Goal: Information Seeking & Learning: Learn about a topic

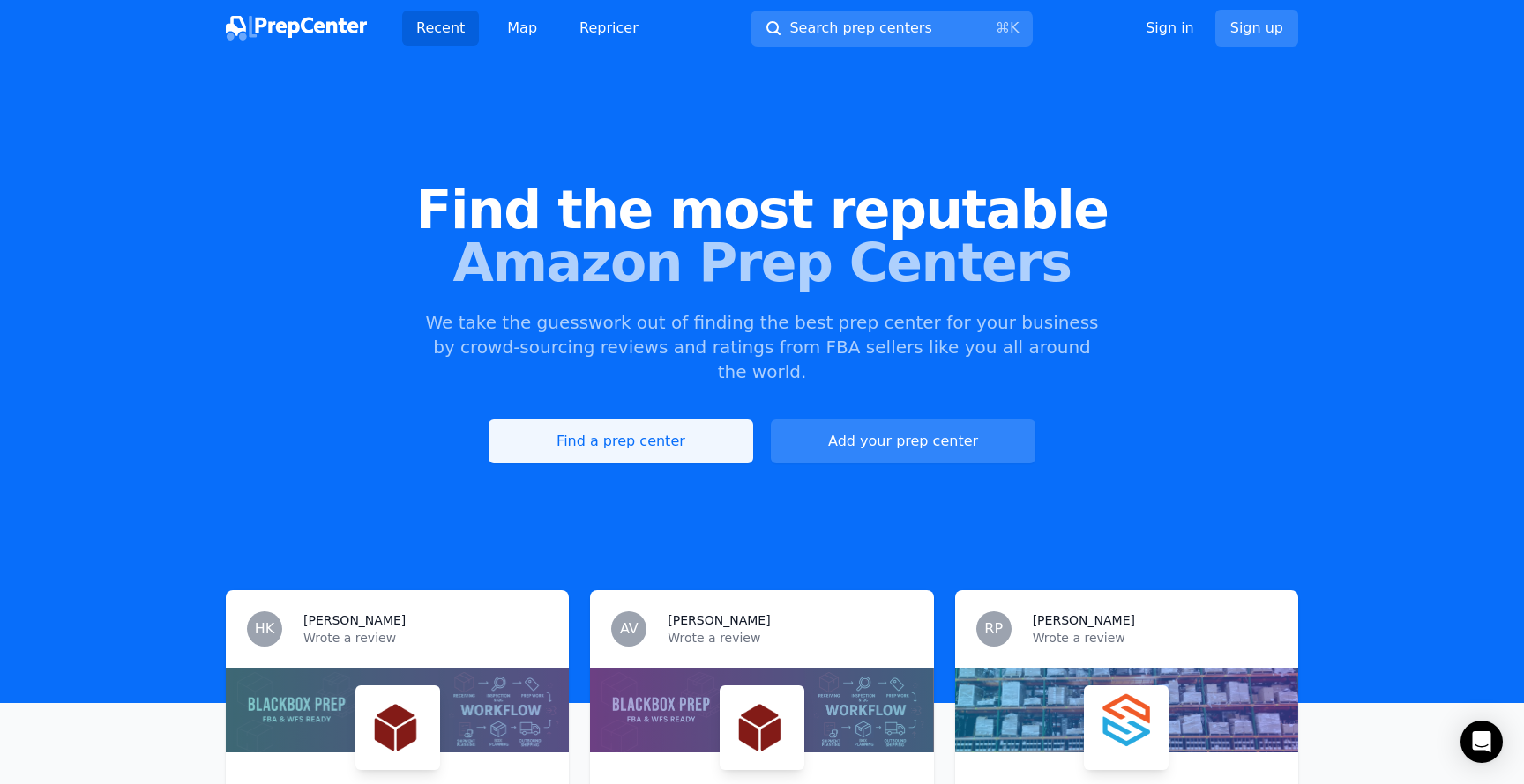
click at [687, 427] on link "Find a prep center" at bounding box center [621, 441] width 264 height 44
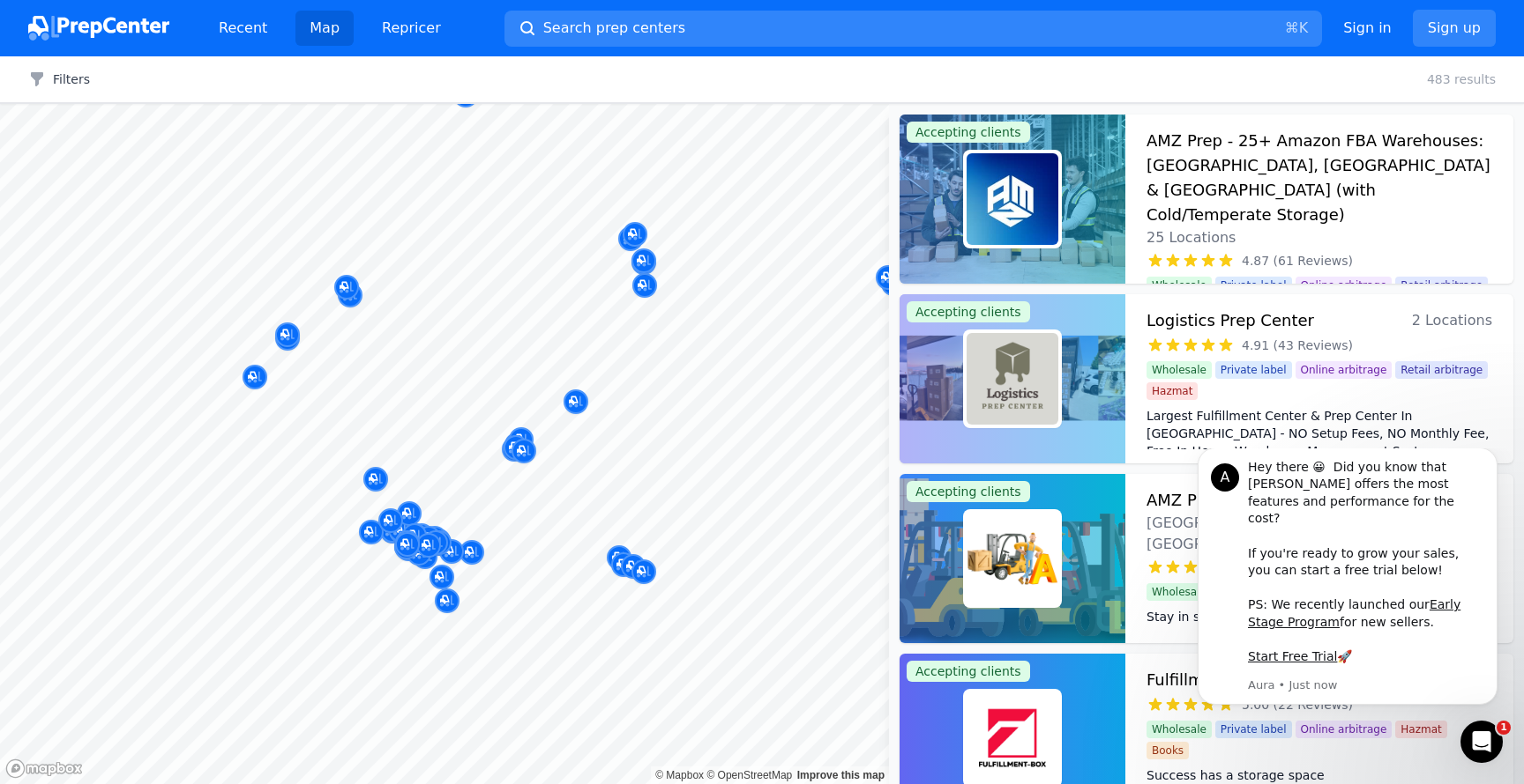
click at [410, 449] on body "Recent Map Repricer Search prep centers ⌘ K Open main menu Sign in Sign up Filt…" at bounding box center [762, 392] width 1524 height 784
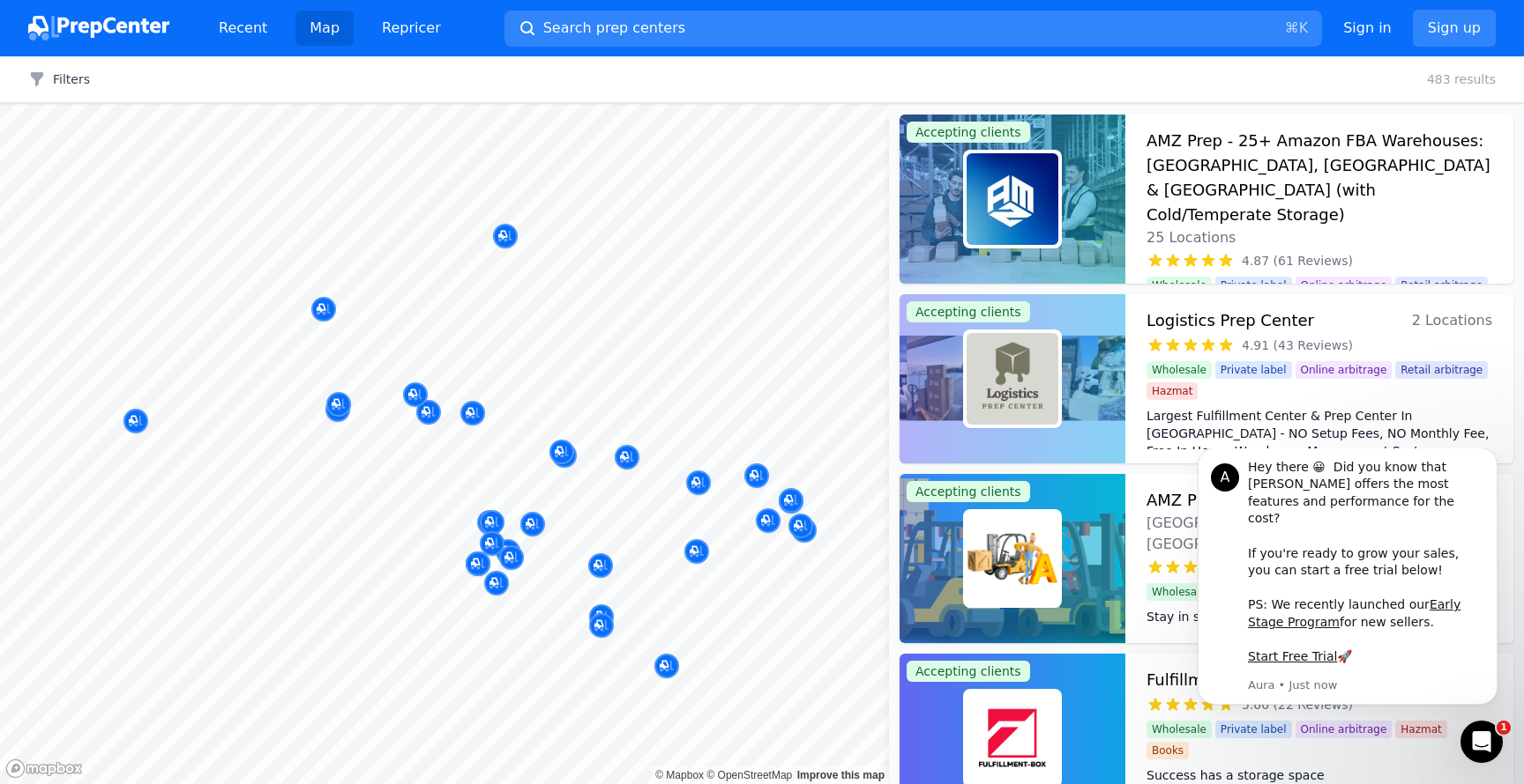
drag, startPoint x: 461, startPoint y: 526, endPoint x: 423, endPoint y: 484, distance: 56.6
click at [423, 483] on body "Recent Map Repricer Search prep centers ⌘ K Open main menu Sign in Sign up Filt…" at bounding box center [762, 392] width 1524 height 784
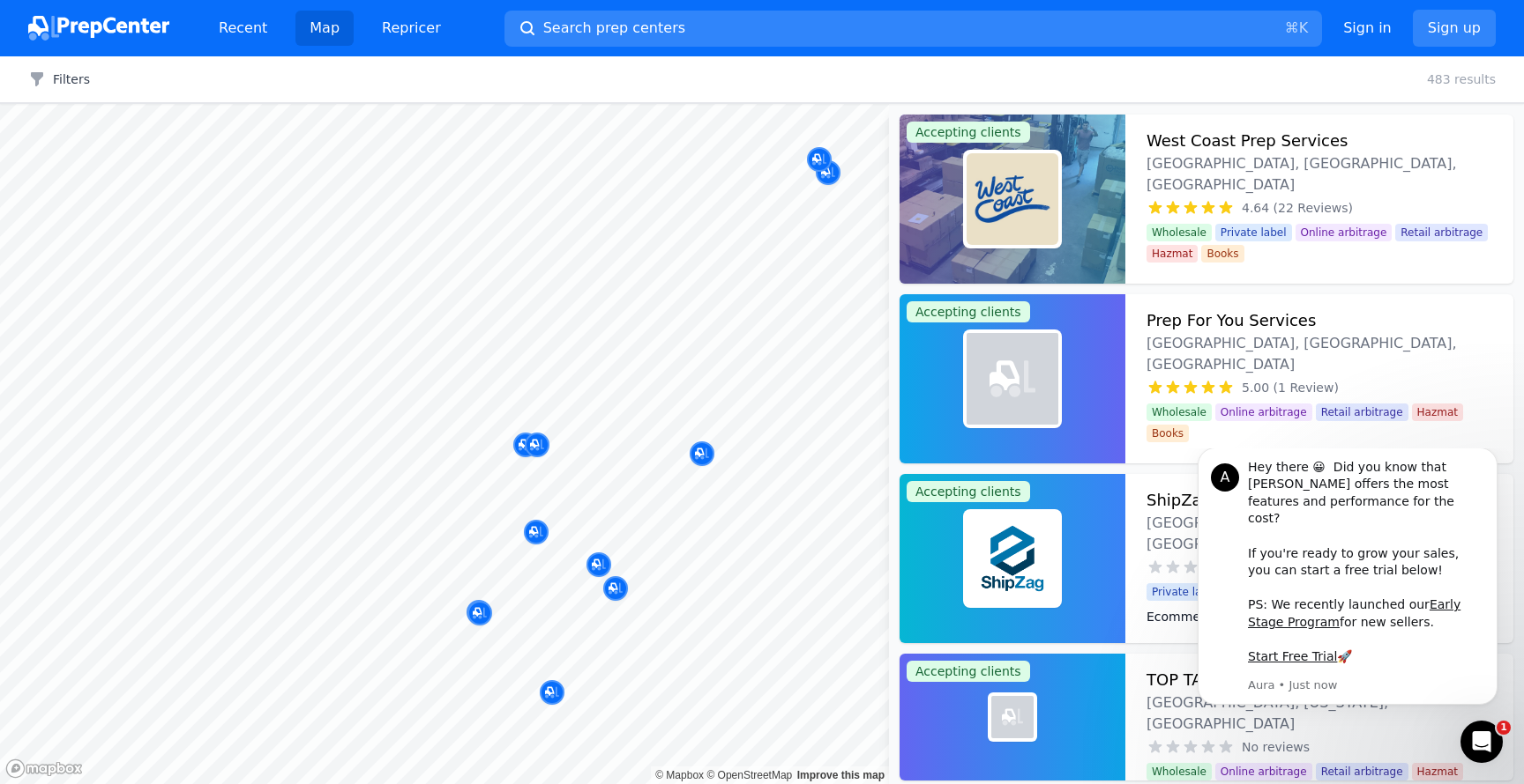
drag, startPoint x: 592, startPoint y: 488, endPoint x: 584, endPoint y: 482, distance: 10.0
click at [592, 488] on div at bounding box center [448, 483] width 339 height 14
click at [530, 532] on div at bounding box center [395, 530] width 339 height 14
click at [1492, 455] on icon "Dismiss notification" at bounding box center [1491, 452] width 6 height 6
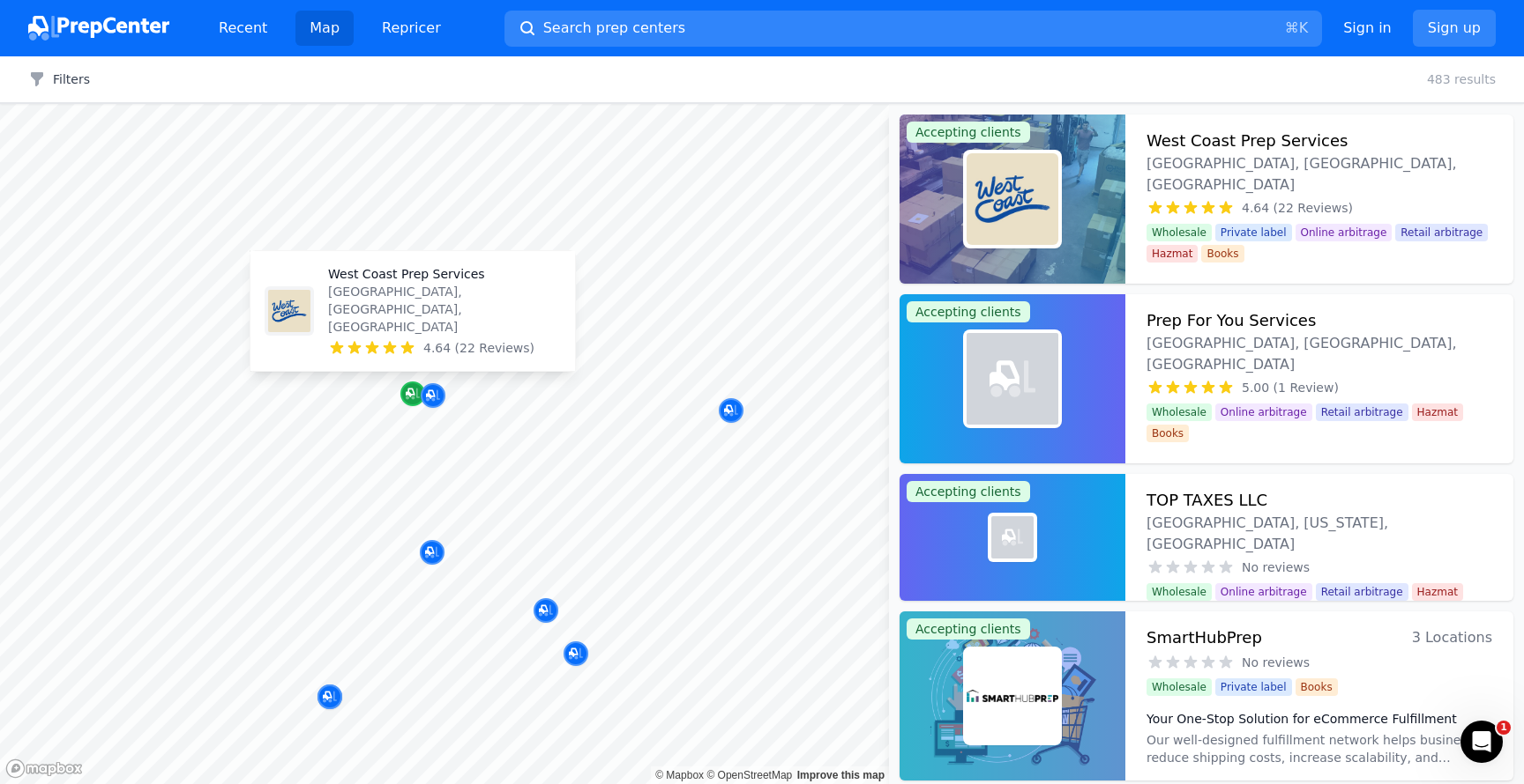
click at [413, 400] on icon "Map marker" at bounding box center [413, 394] width 14 height 18
click at [409, 401] on icon "Map marker" at bounding box center [413, 394] width 14 height 18
click at [416, 400] on icon "Map marker" at bounding box center [413, 394] width 14 height 18
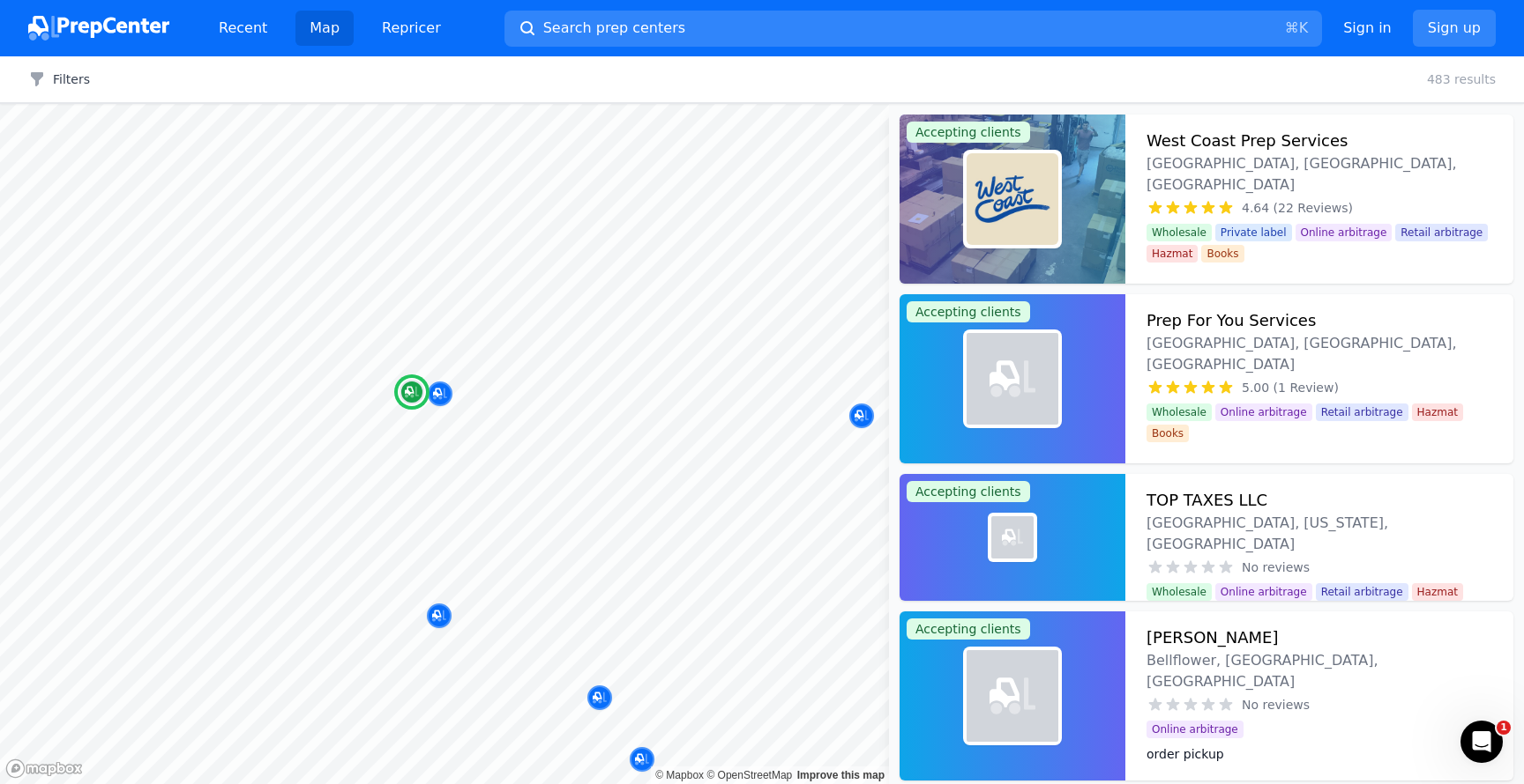
click at [1260, 136] on h3 "West Coast Prep Services" at bounding box center [1246, 141] width 201 height 25
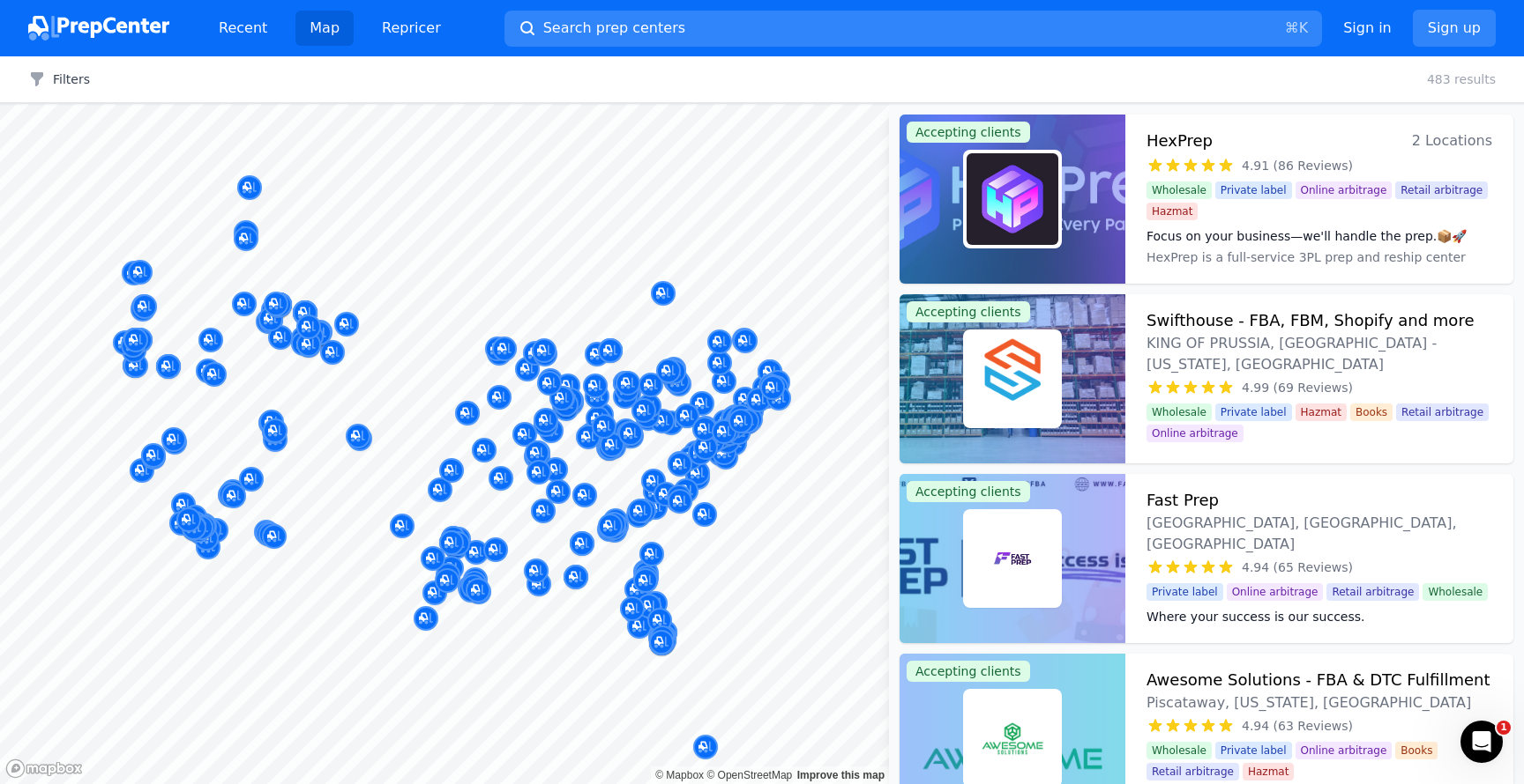
click at [302, 523] on div at bounding box center [273, 517] width 339 height 14
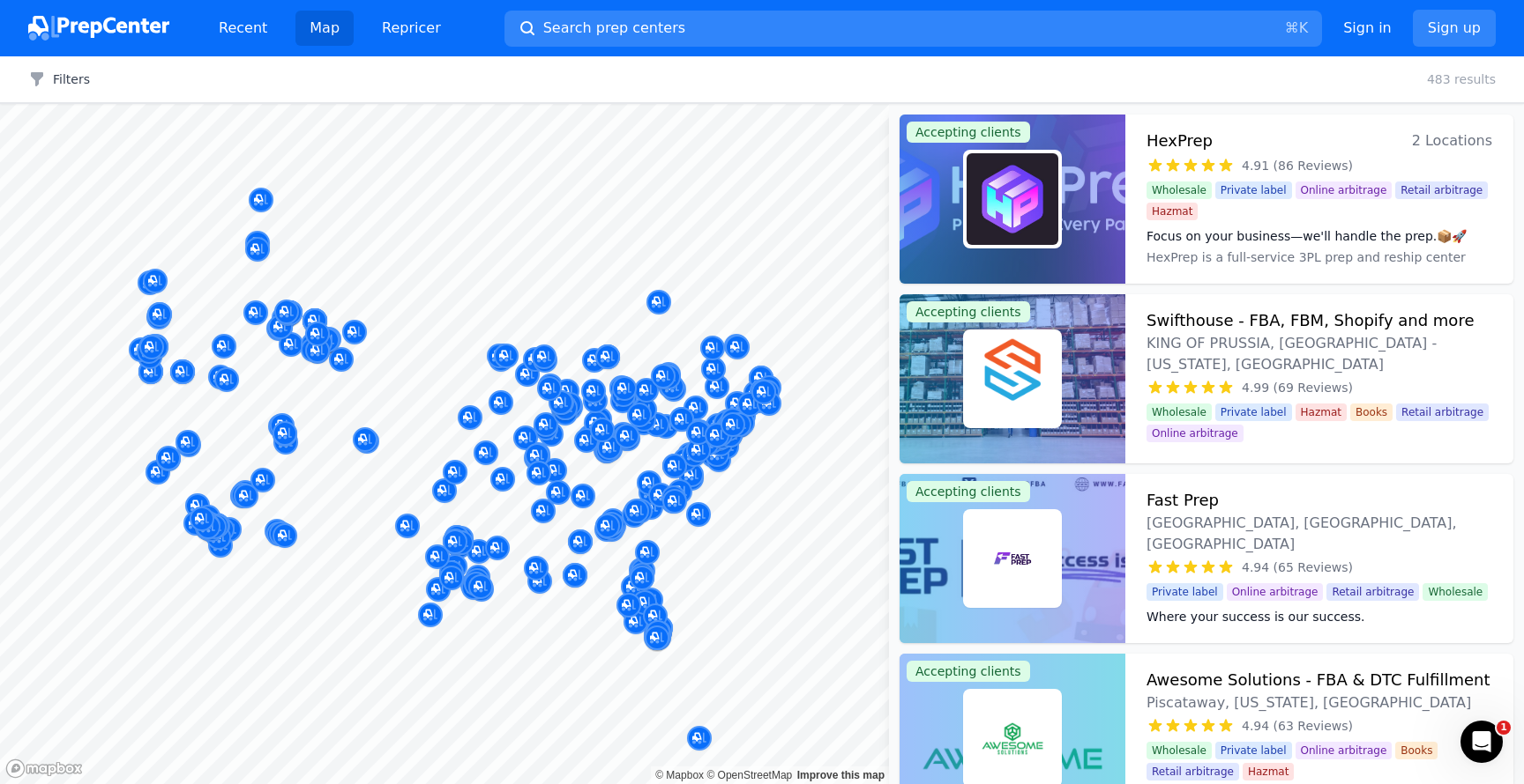
drag, startPoint x: 350, startPoint y: 506, endPoint x: 437, endPoint y: 505, distance: 87.0
click at [437, 505] on body "Recent Map Repricer Search prep centers ⌘ K Open main menu Sign in Sign up Filt…" at bounding box center [762, 392] width 1524 height 784
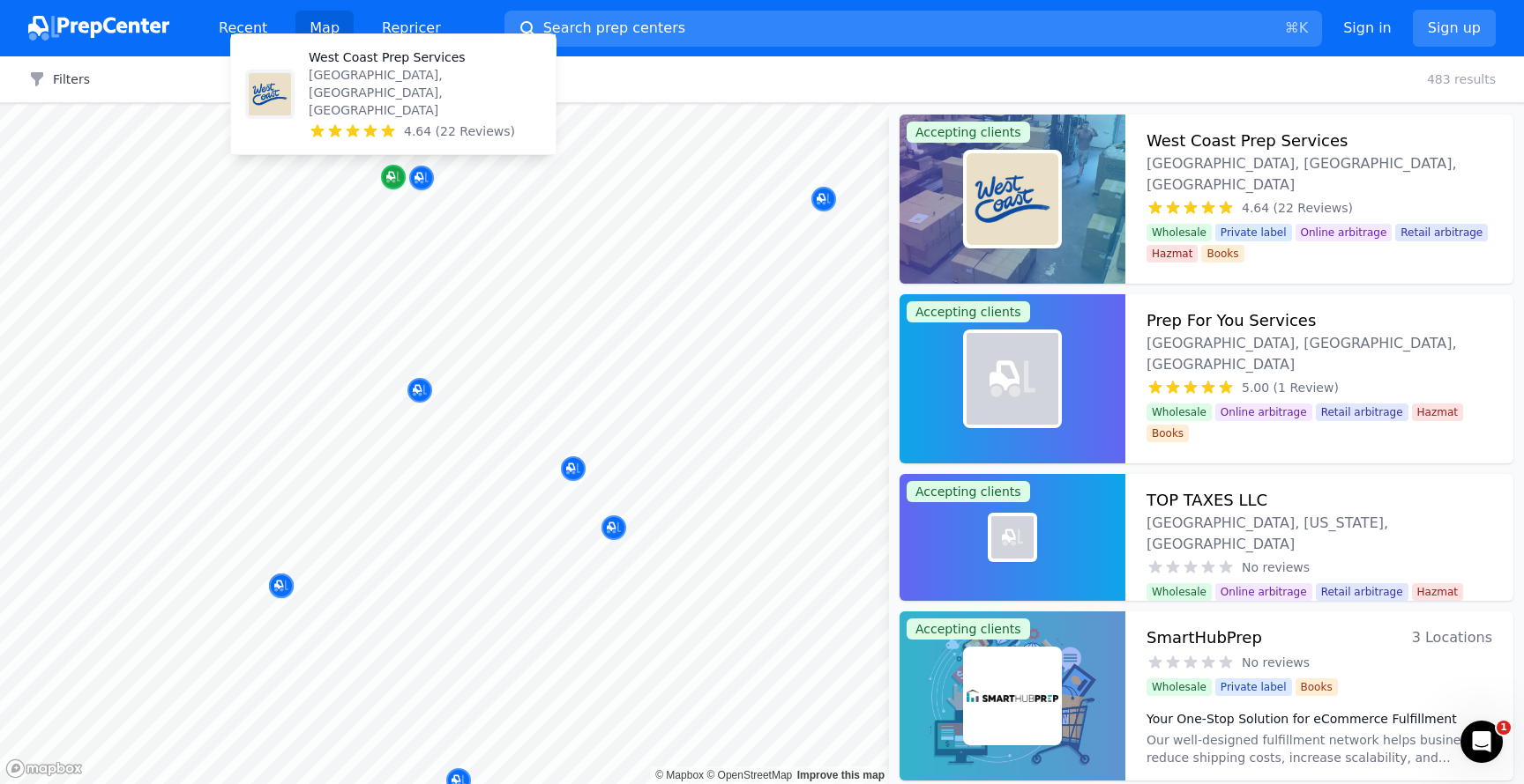
click at [398, 176] on icon "Map marker" at bounding box center [393, 177] width 14 height 12
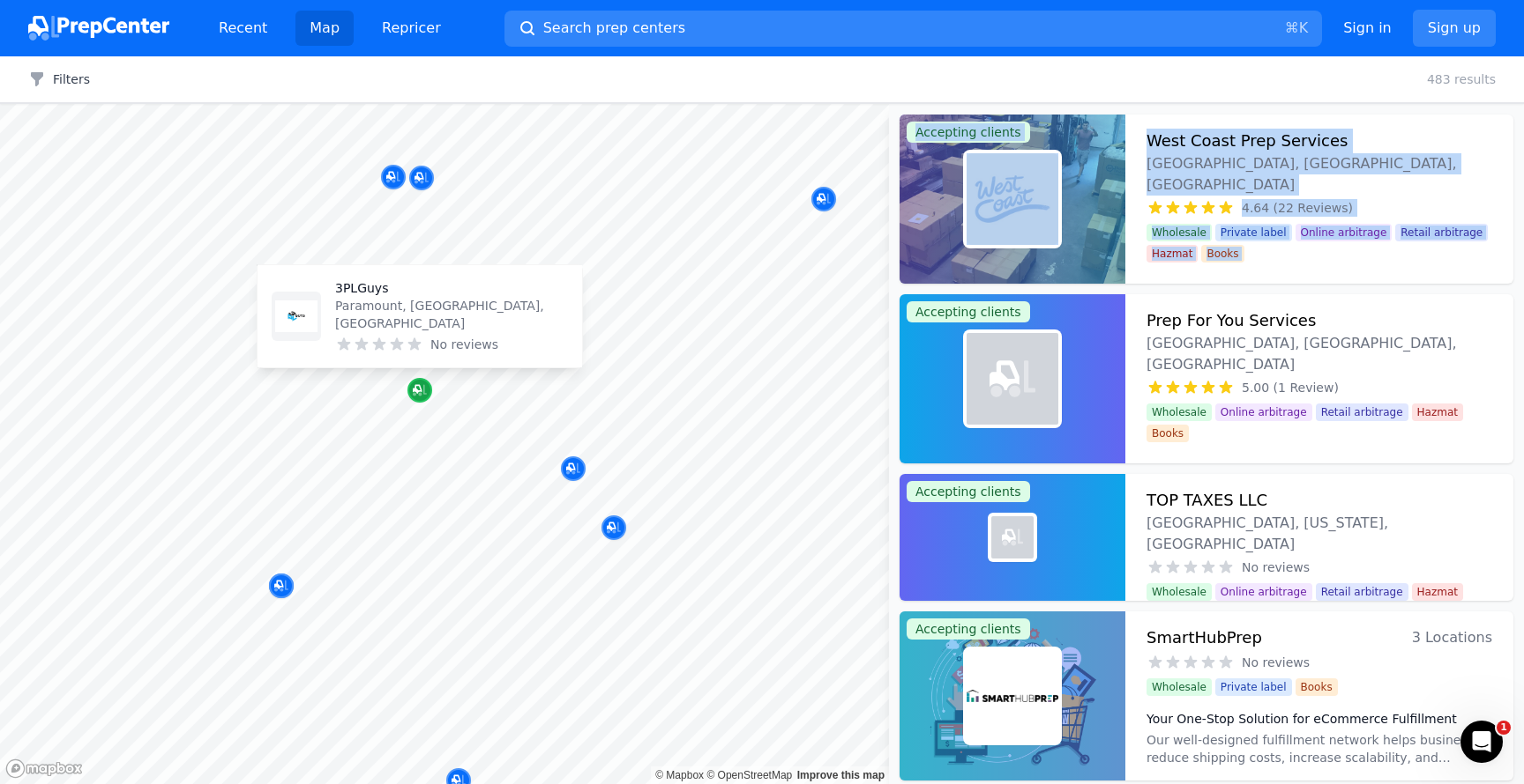
click at [419, 389] on icon "Map marker" at bounding box center [420, 390] width 14 height 18
click at [1470, 199] on div "4.64 (22 Reviews)" at bounding box center [1319, 208] width 346 height 18
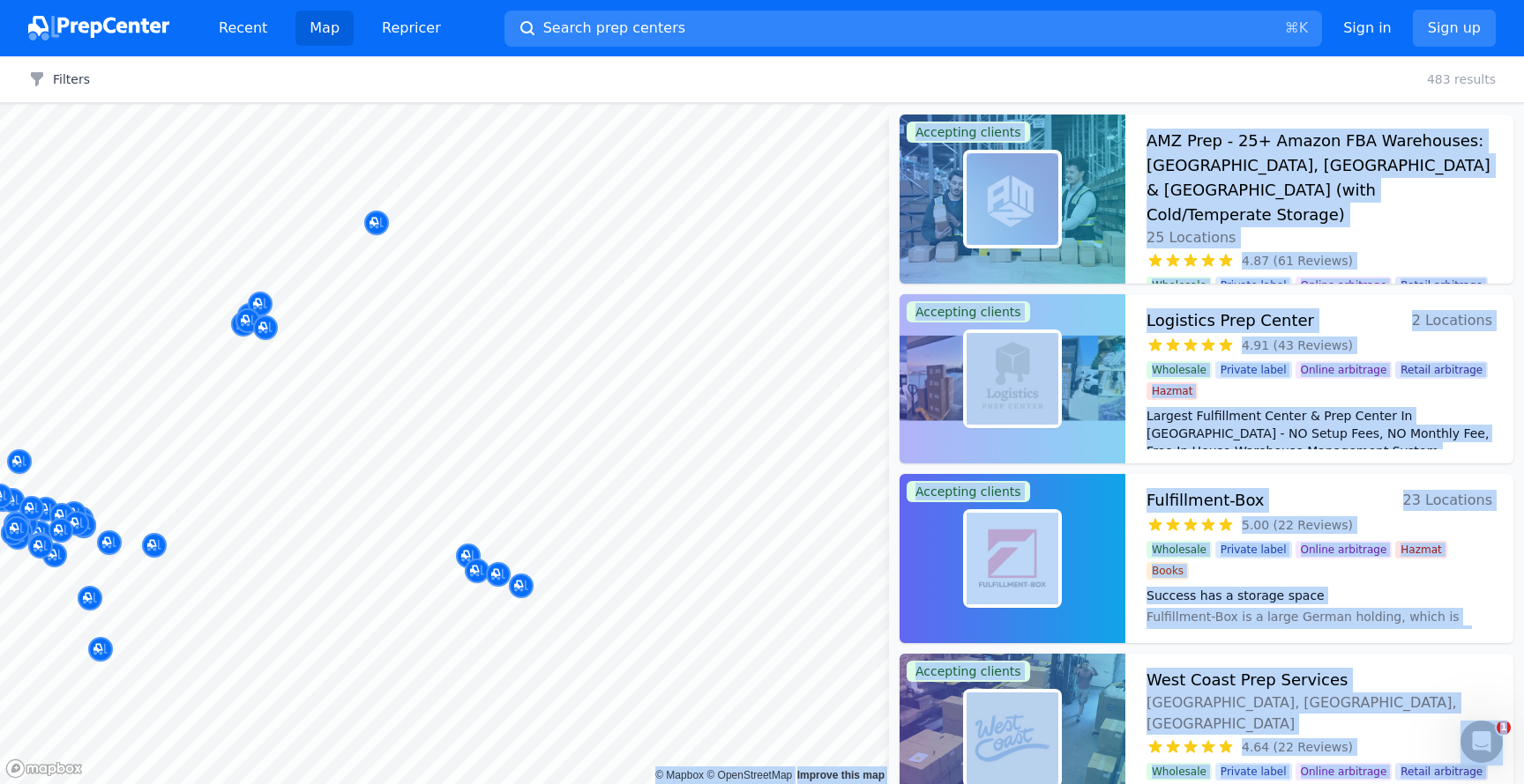
click at [489, 451] on body "Recent Map Repricer Search prep centers ⌘ K Open main menu Sign in Sign up Filt…" at bounding box center [762, 392] width 1524 height 784
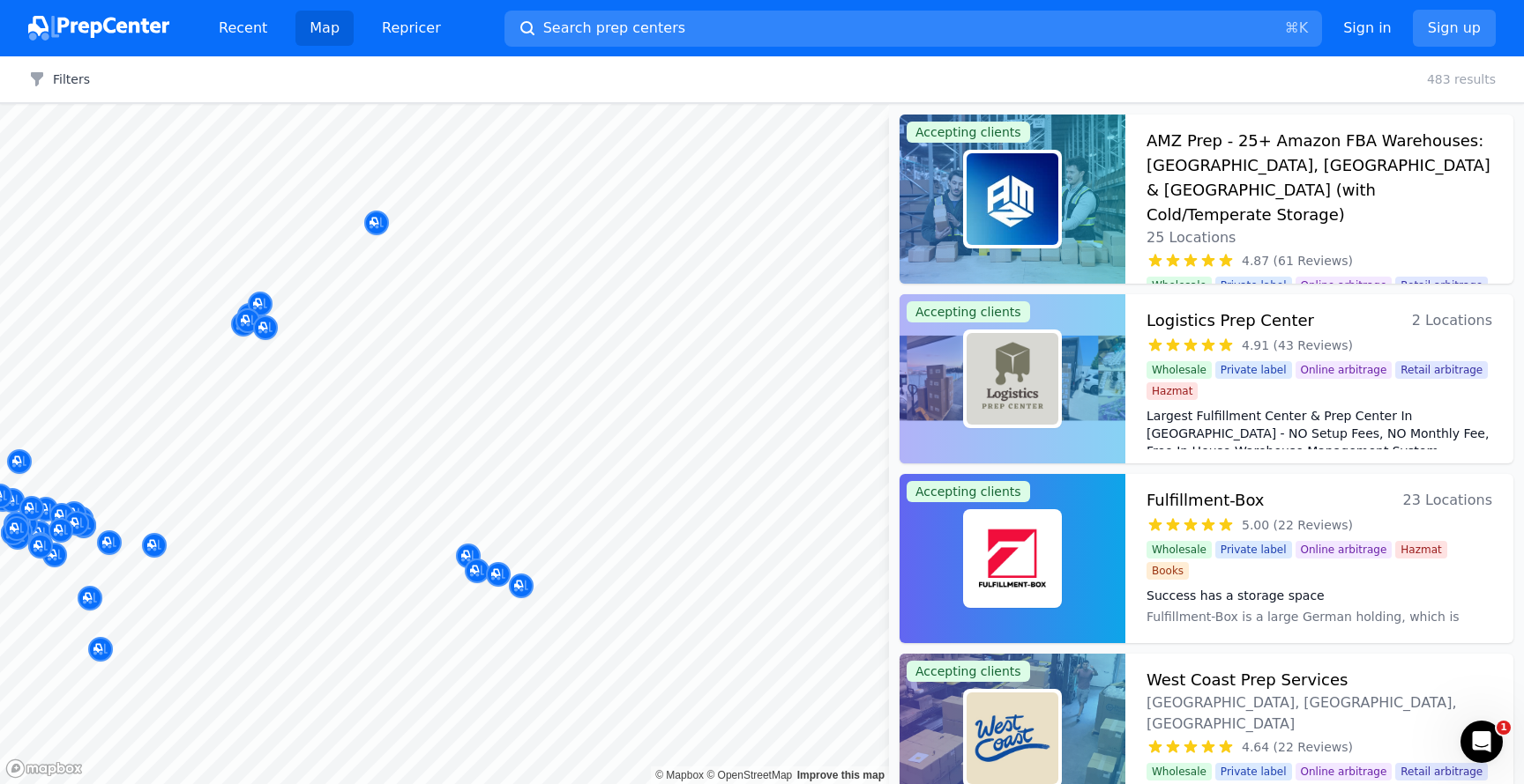
click at [285, 478] on div at bounding box center [325, 485] width 339 height 14
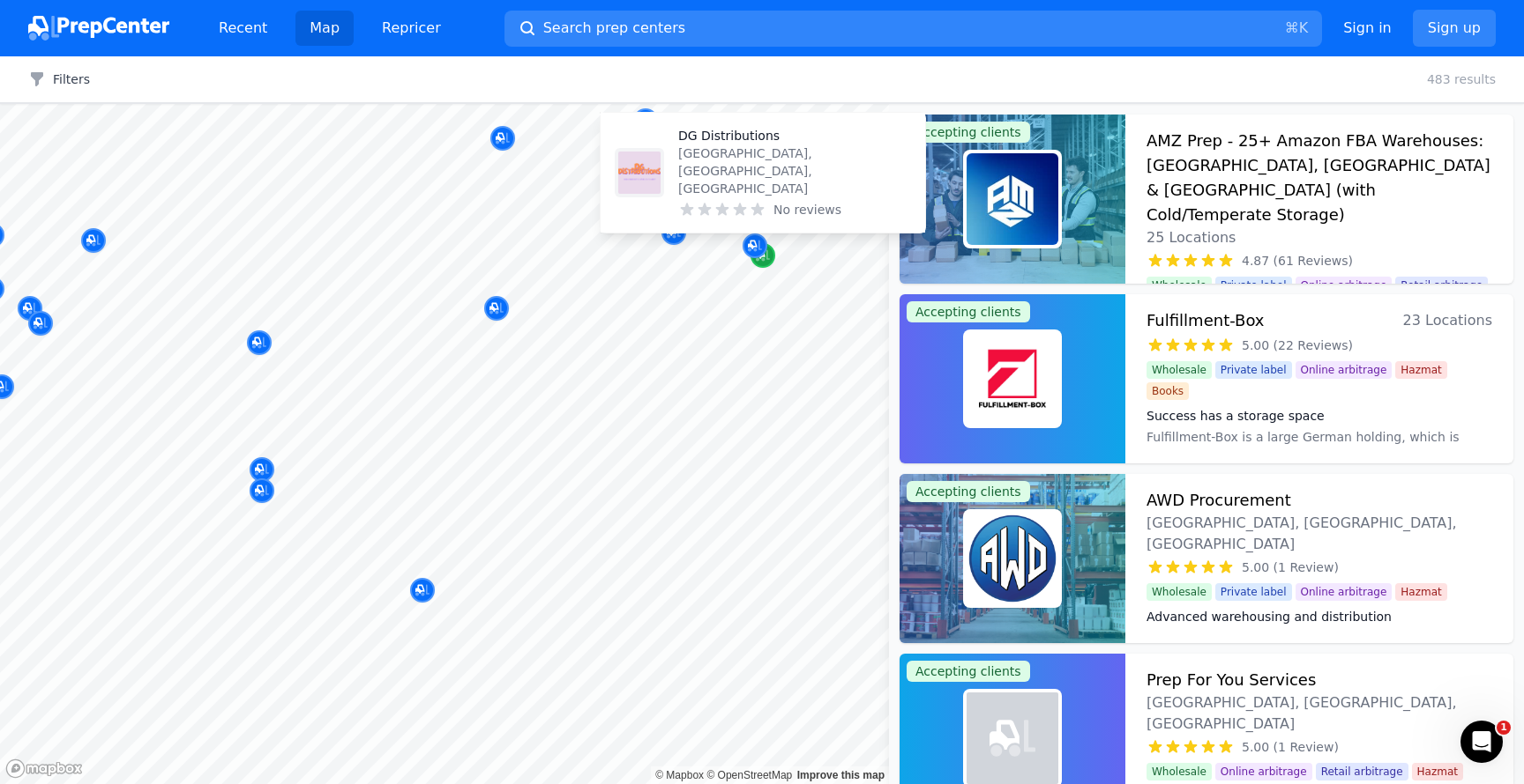
click at [764, 264] on div "Map marker" at bounding box center [763, 255] width 25 height 25
click at [766, 262] on icon "Map marker" at bounding box center [763, 255] width 14 height 18
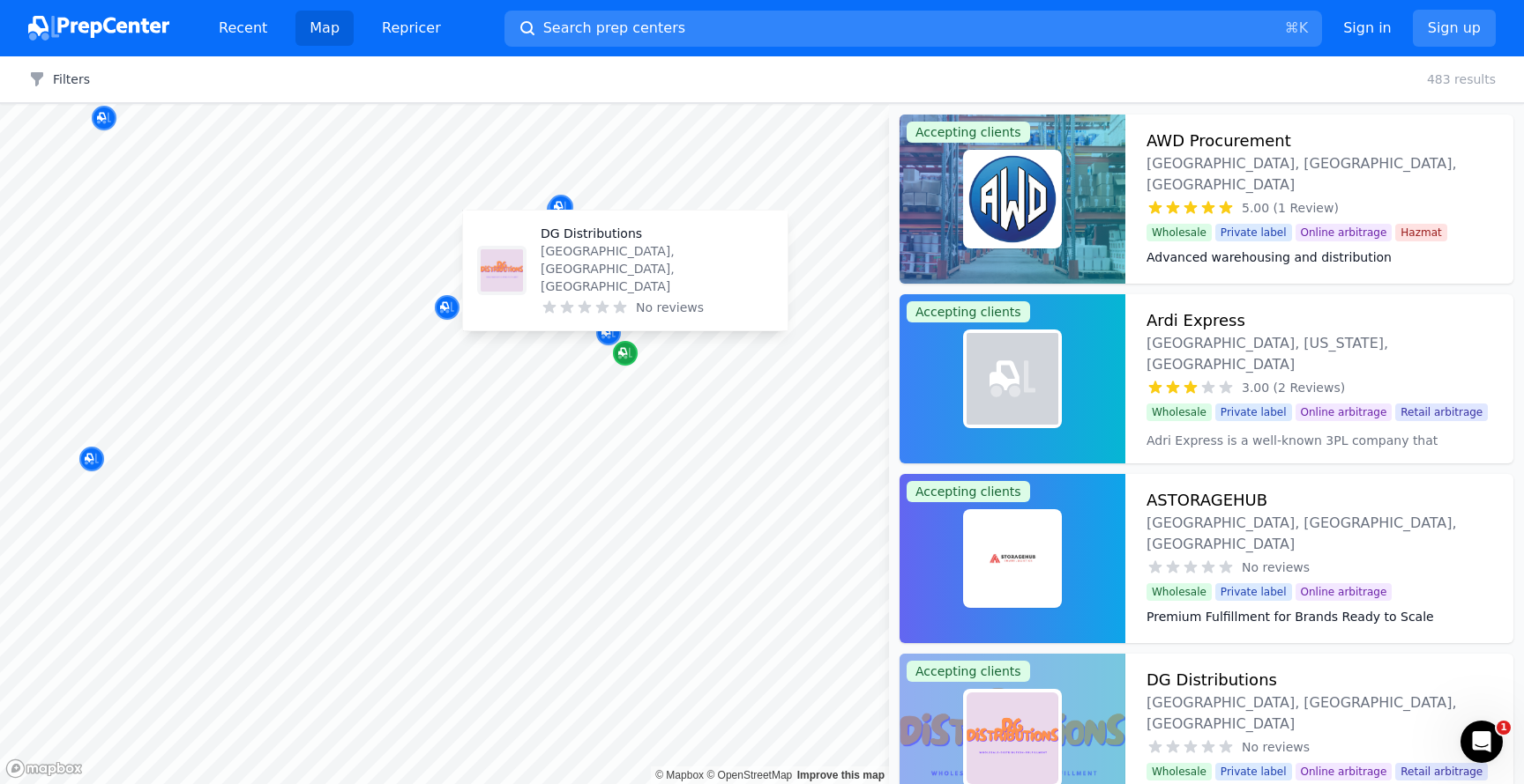
click at [630, 353] on icon "Map marker" at bounding box center [625, 354] width 14 height 12
drag, startPoint x: 622, startPoint y: 354, endPoint x: 610, endPoint y: 258, distance: 96.7
click at [622, 354] on icon "Map marker" at bounding box center [623, 353] width 9 height 9
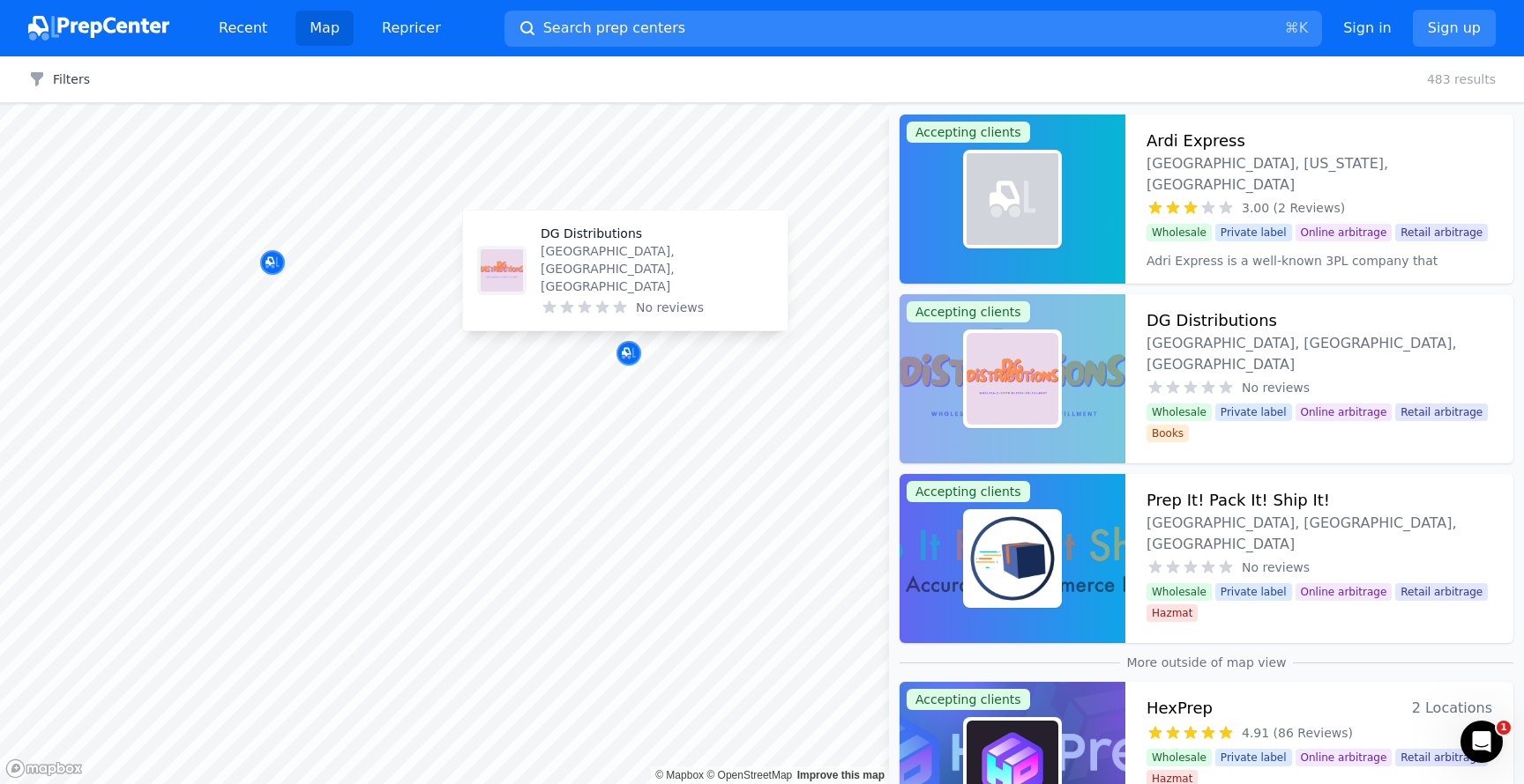
click at [616, 242] on p "DG Distributions" at bounding box center [657, 234] width 233 height 18
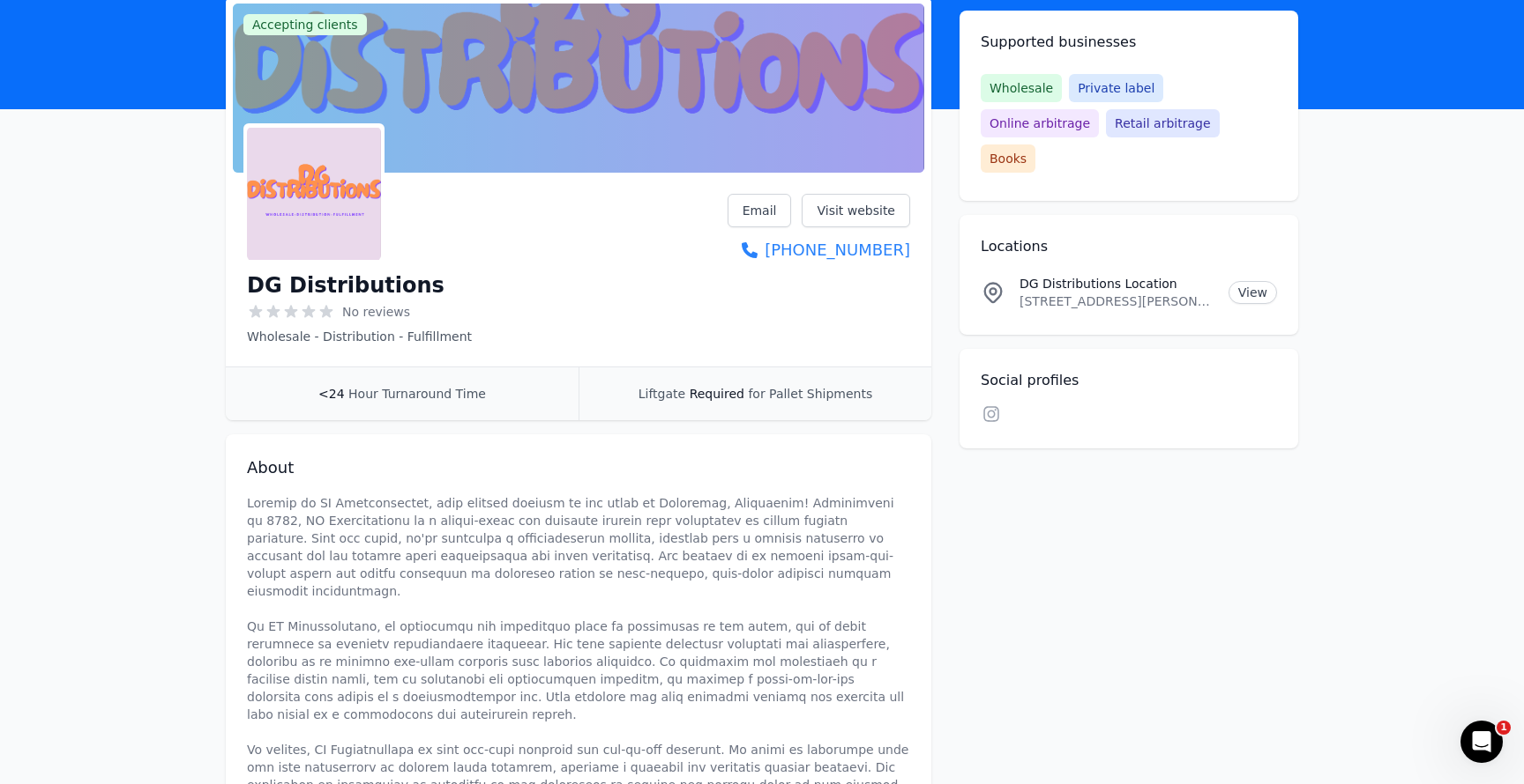
scroll to position [125, 0]
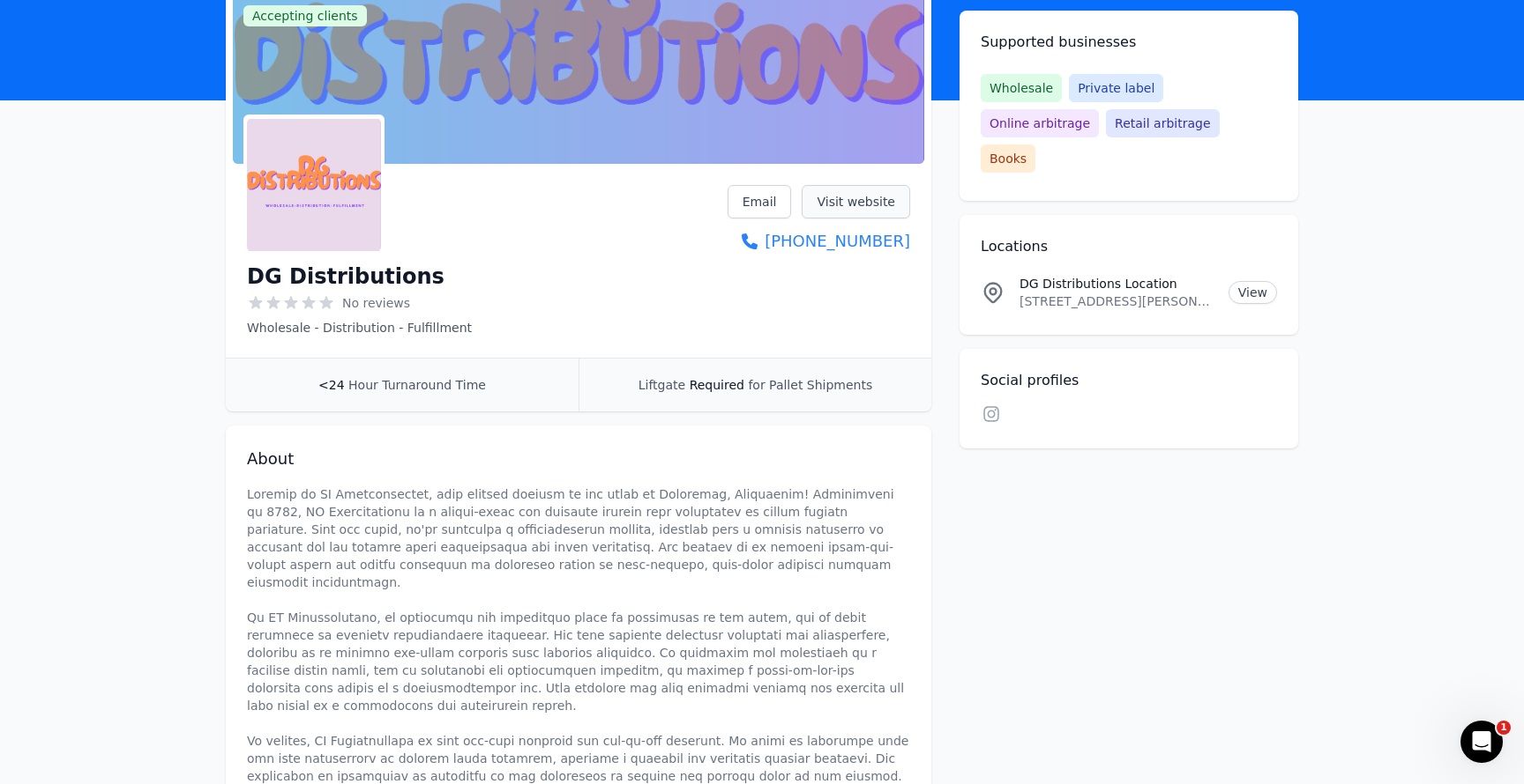
click at [875, 207] on link "Visit website" at bounding box center [855, 202] width 108 height 34
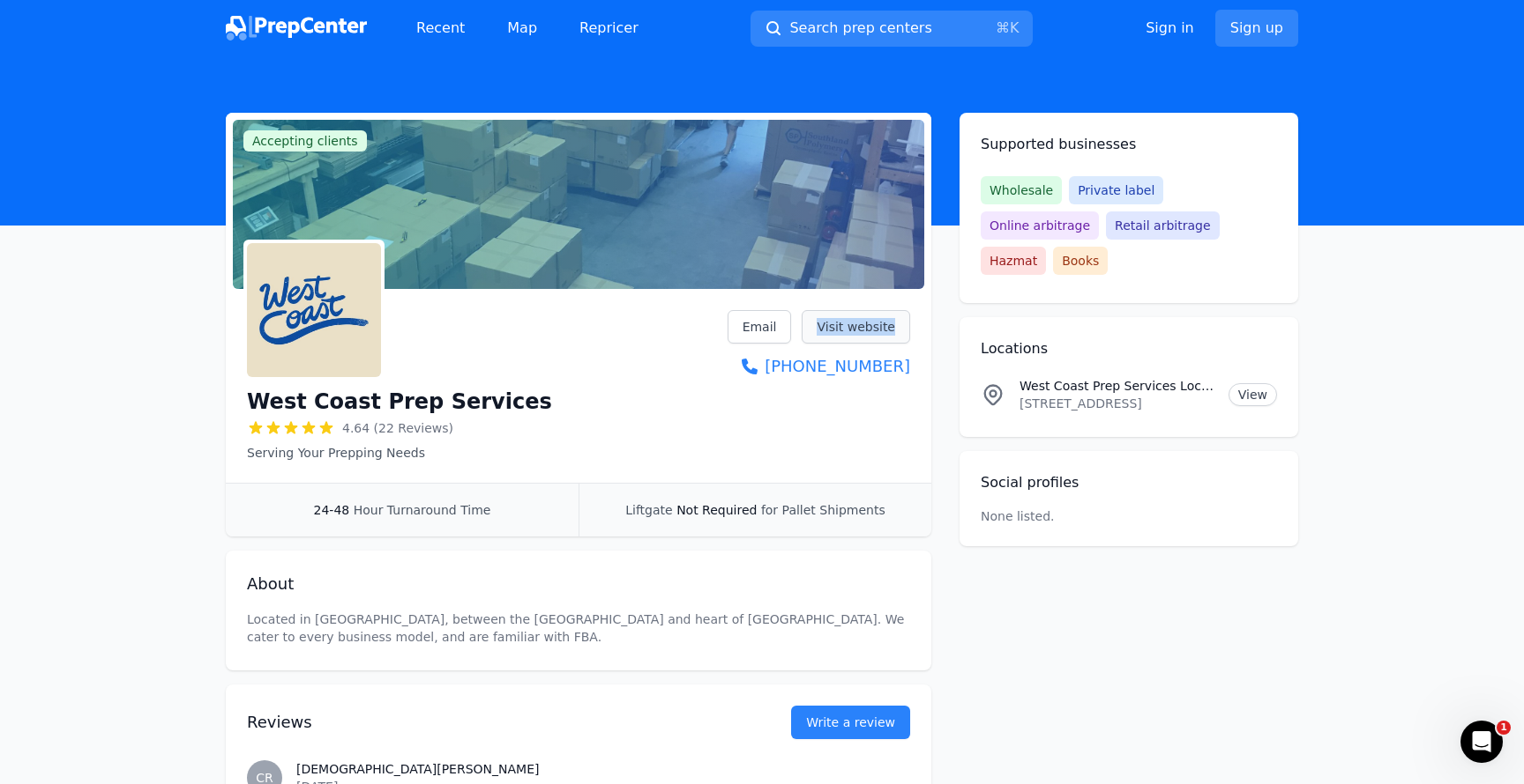
click at [871, 334] on link "Visit website" at bounding box center [855, 327] width 108 height 34
click at [897, 328] on link "Visit website" at bounding box center [855, 327] width 108 height 34
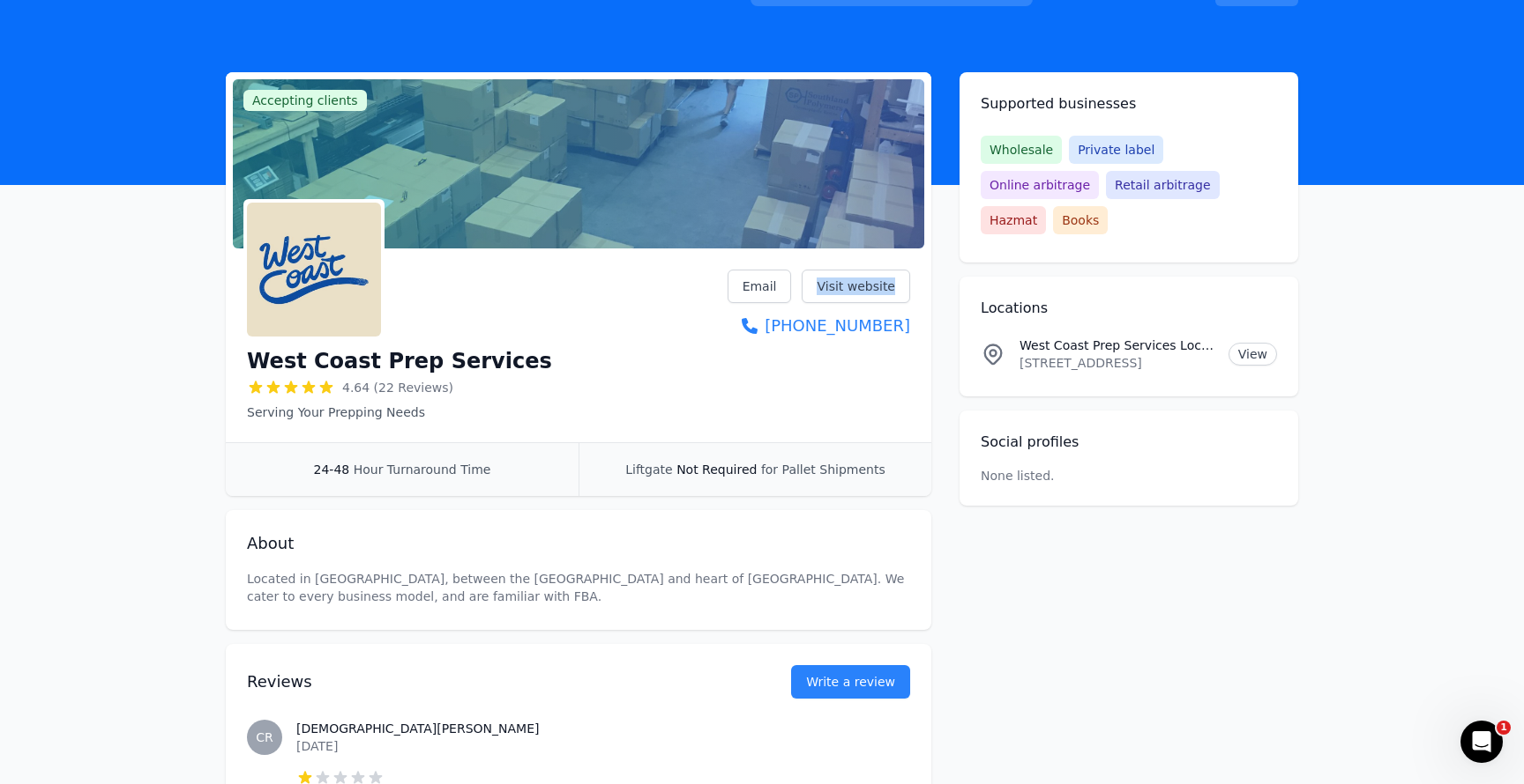
scroll to position [38, 0]
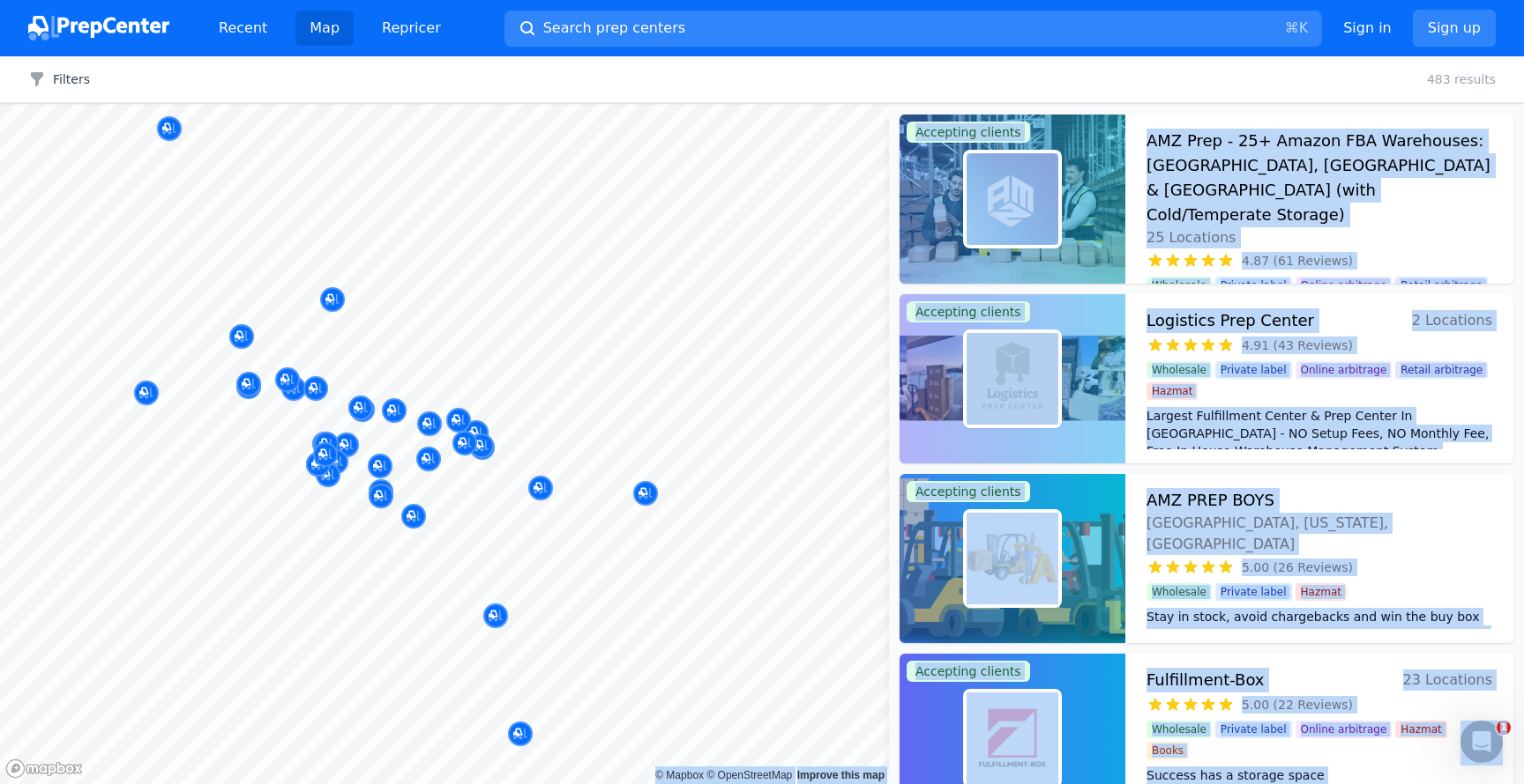
click at [551, 455] on body "Recent Map Repricer Search prep centers ⌘ K Open main menu Sign in Sign up Filt…" at bounding box center [762, 392] width 1524 height 784
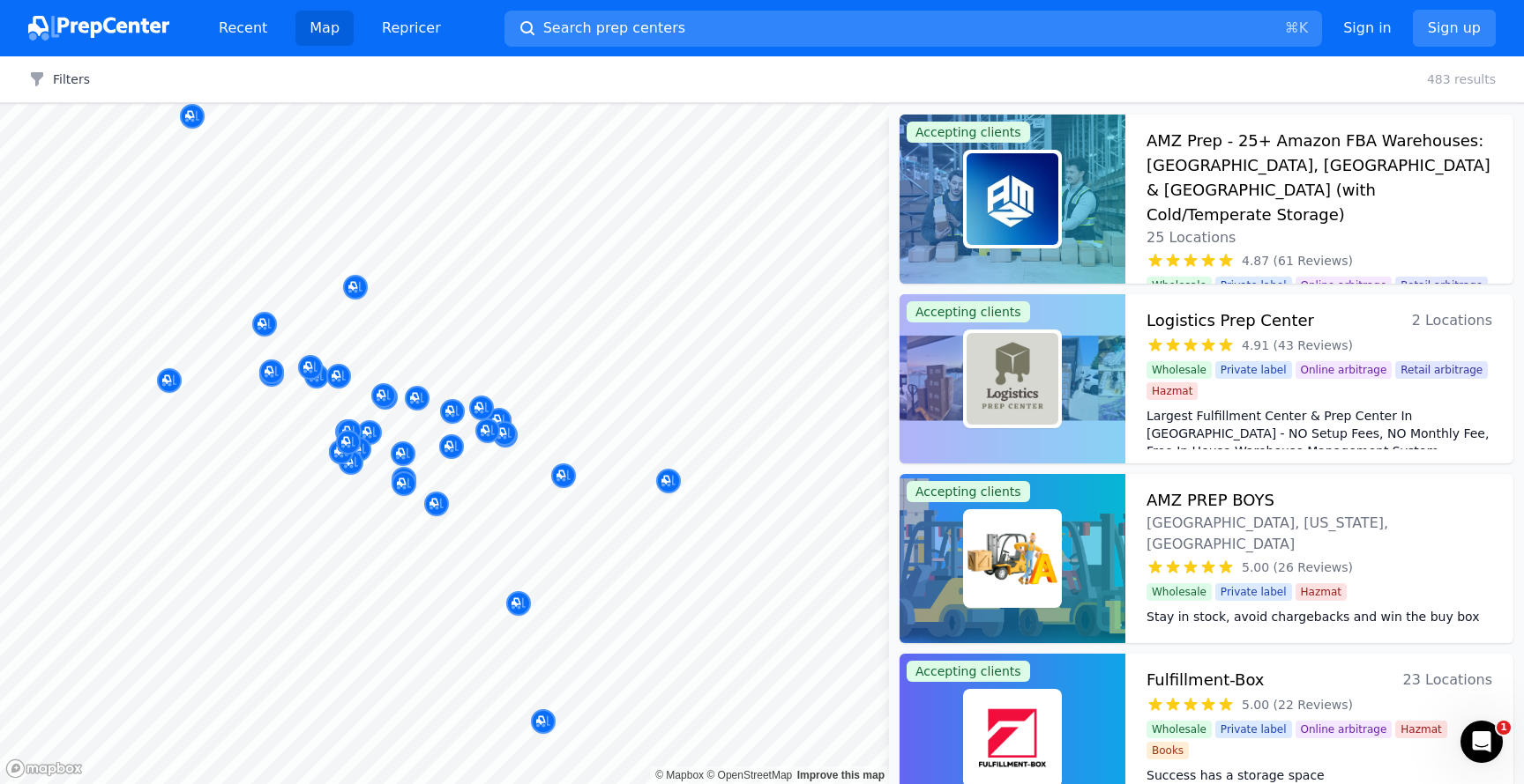
click at [1310, 98] on div "Filters Clear all 483 results" at bounding box center [762, 79] width 1524 height 46
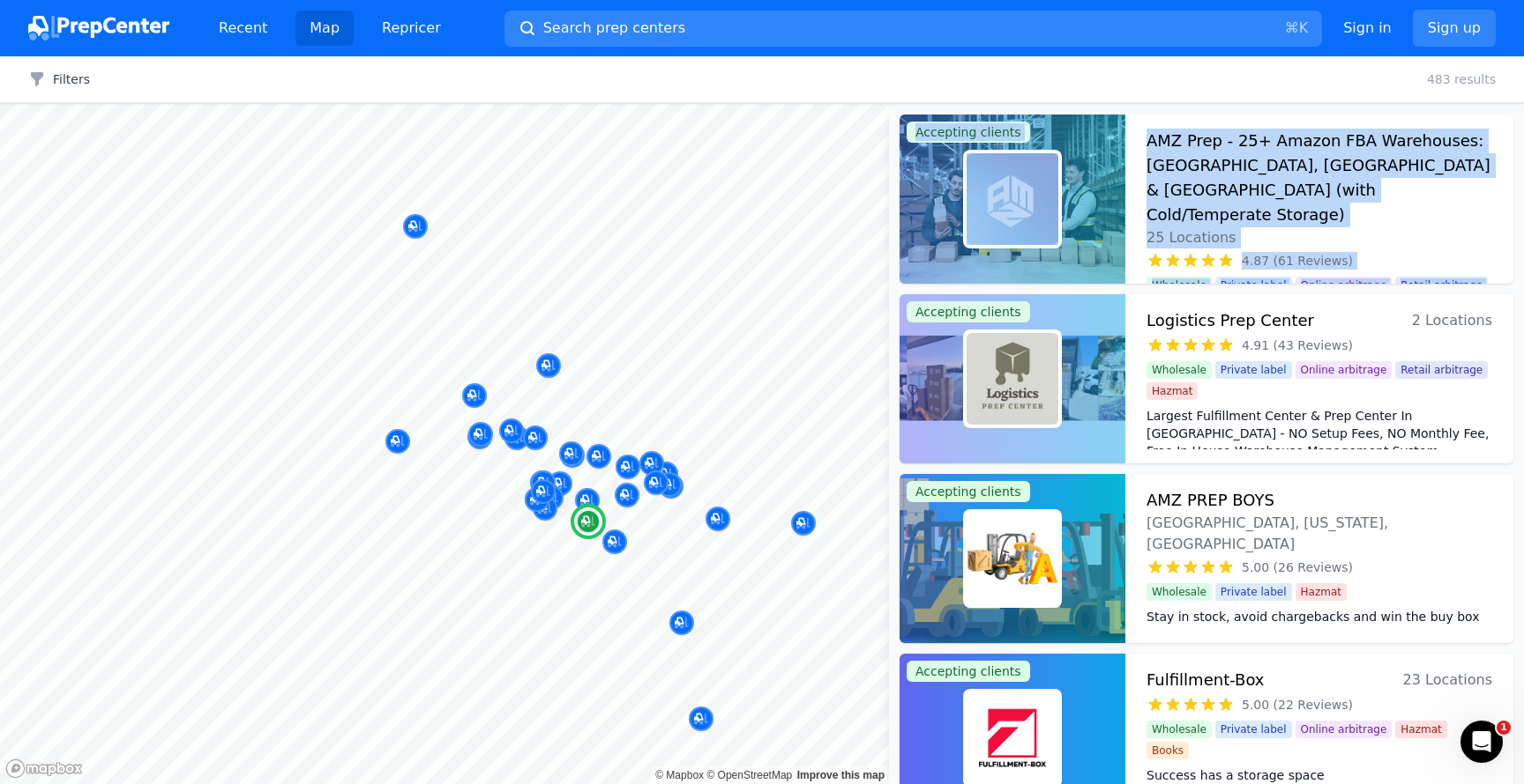
click at [1507, 139] on div "AMZ Prep - 25+ Amazon FBA Warehouses: US, Canada & UK (with Cold/Temperate Stor…" at bounding box center [1319, 199] width 388 height 170
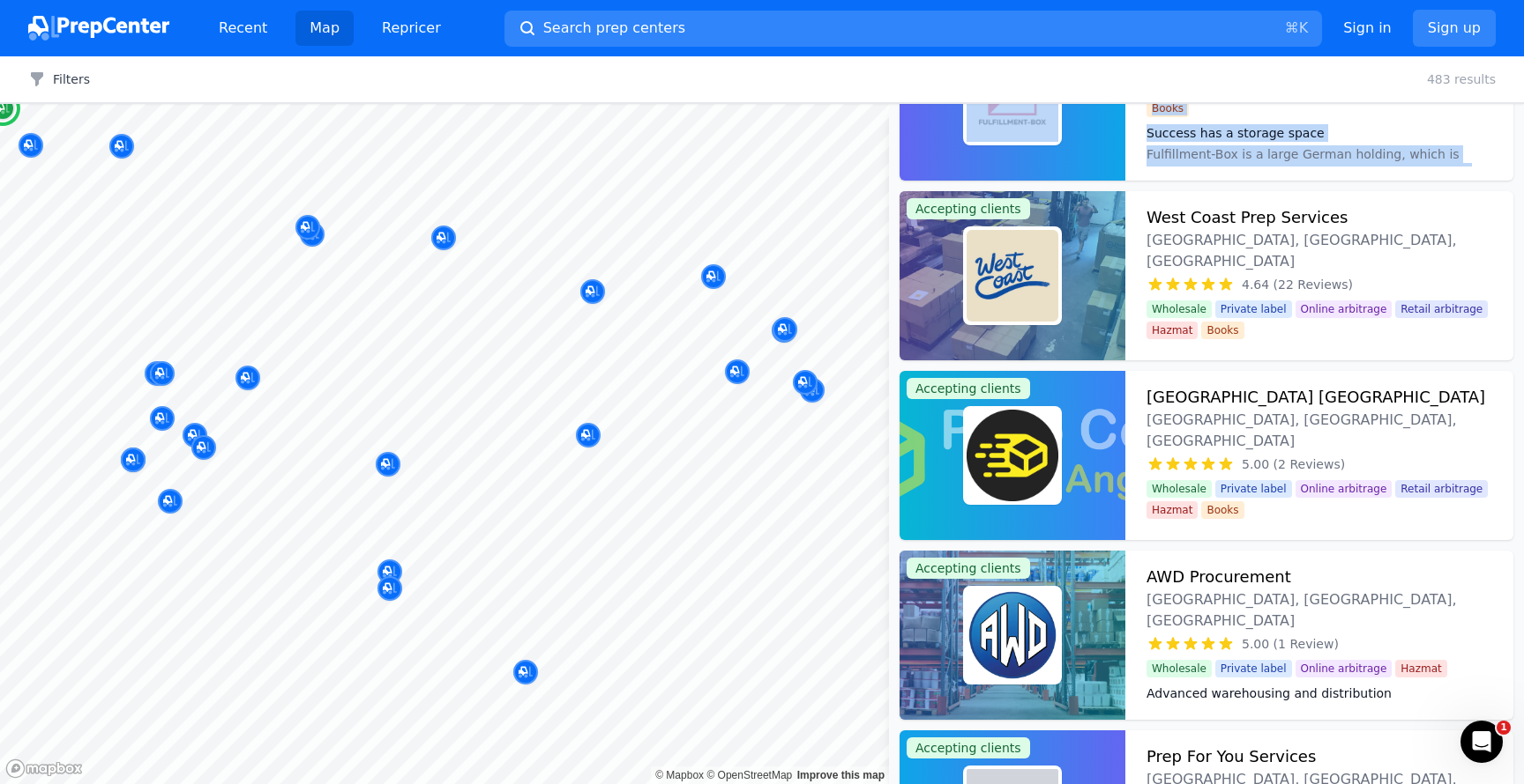
scroll to position [480, 0]
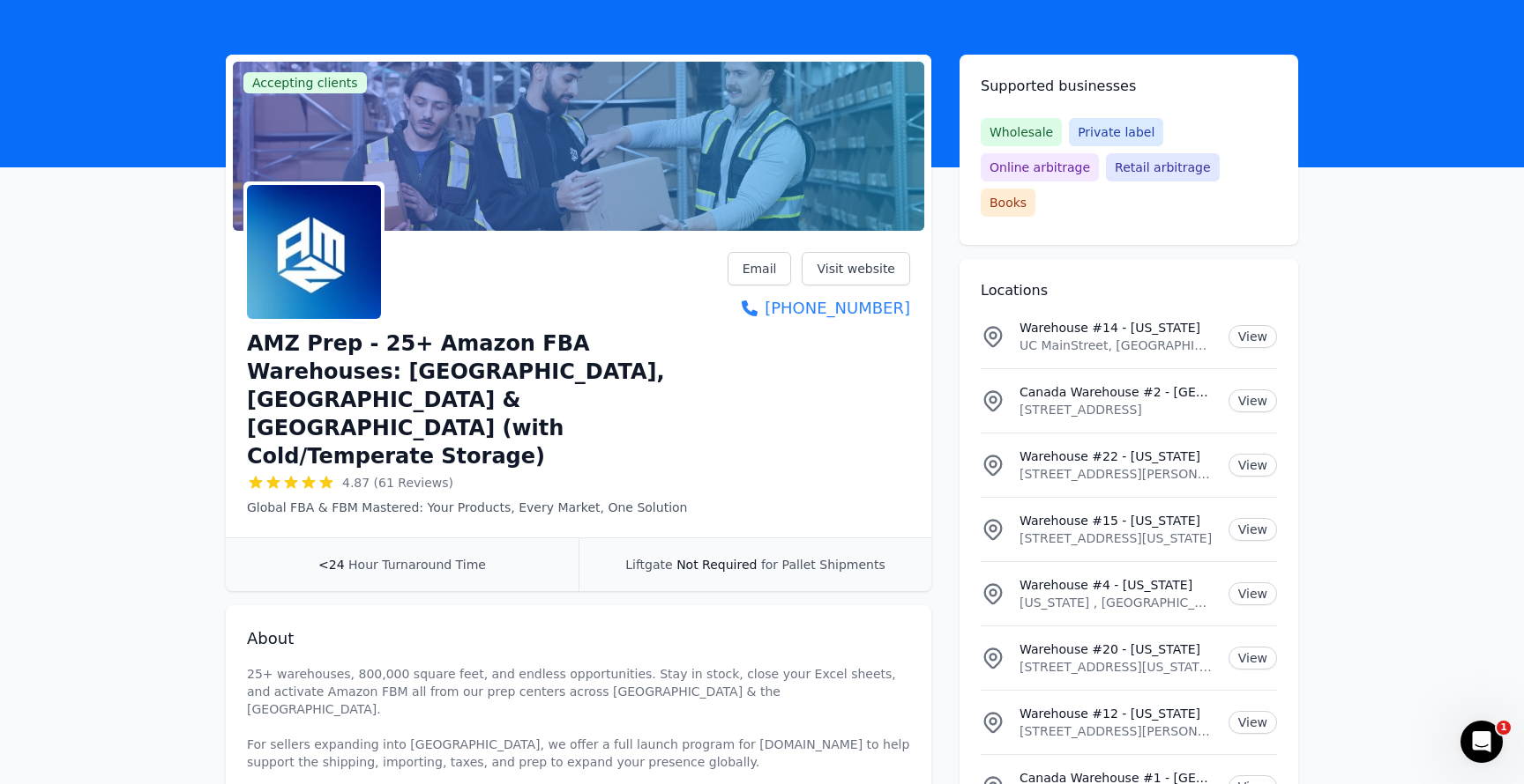
scroll to position [59, 0]
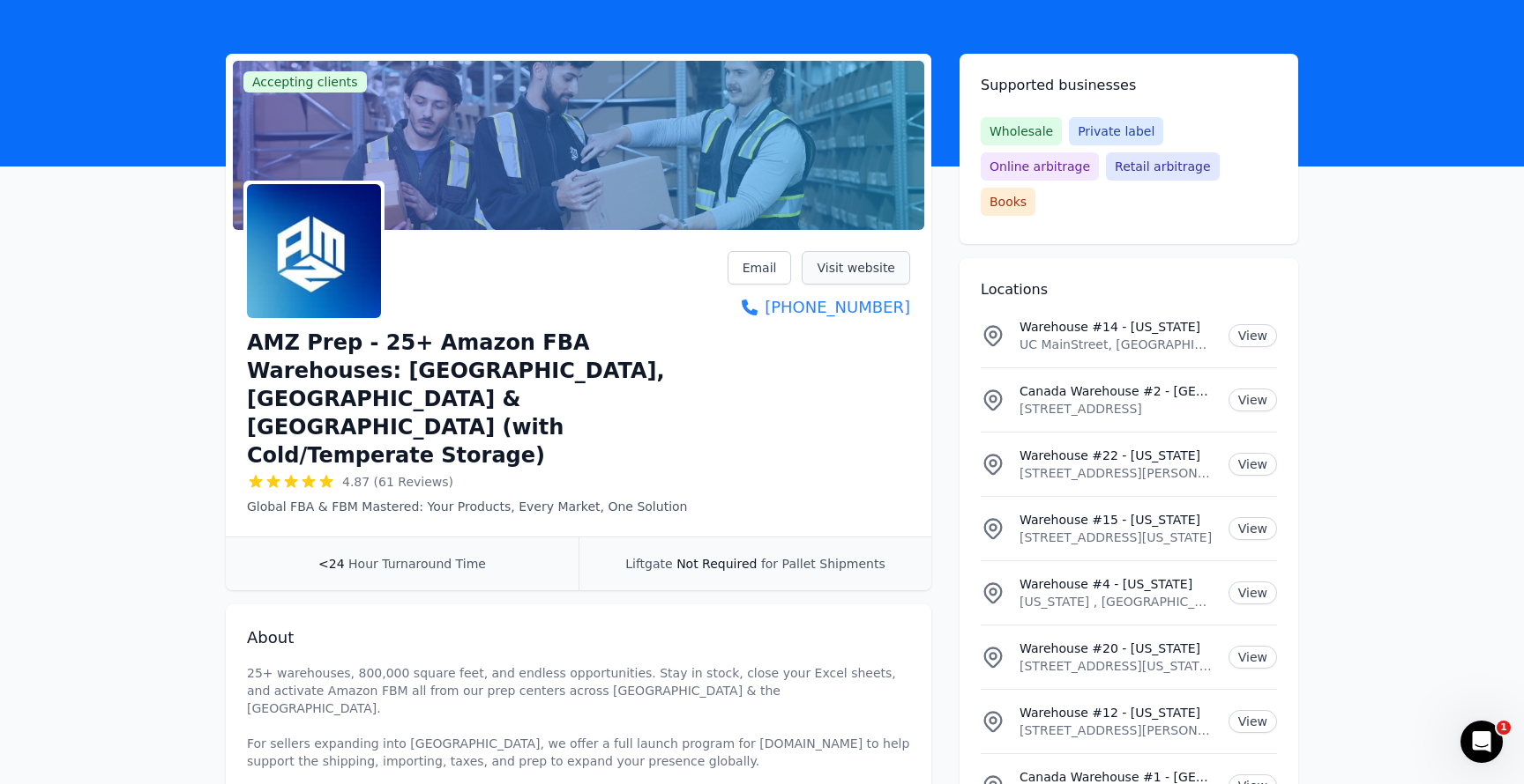
click at [881, 271] on link "Visit website" at bounding box center [855, 268] width 108 height 34
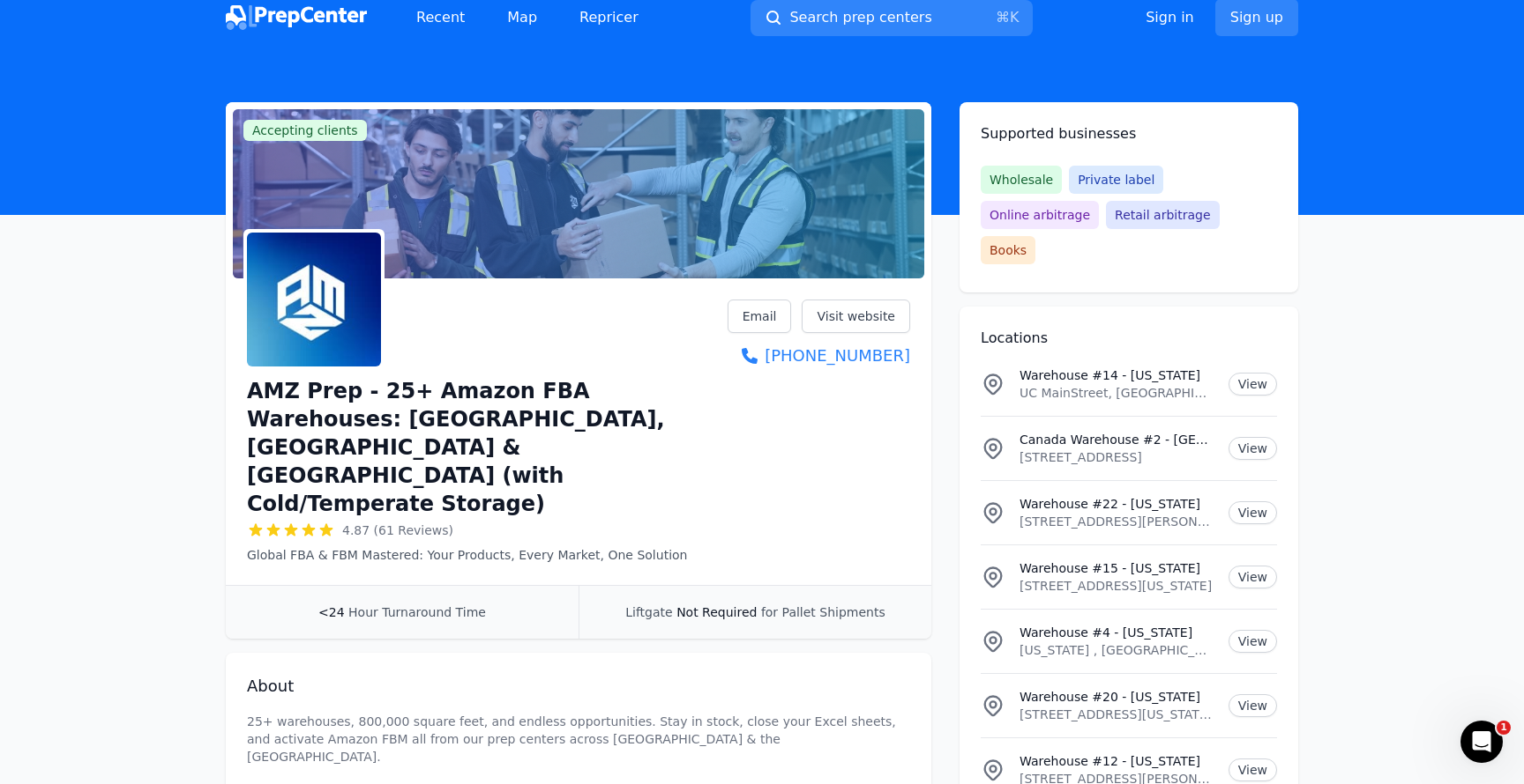
scroll to position [11, 0]
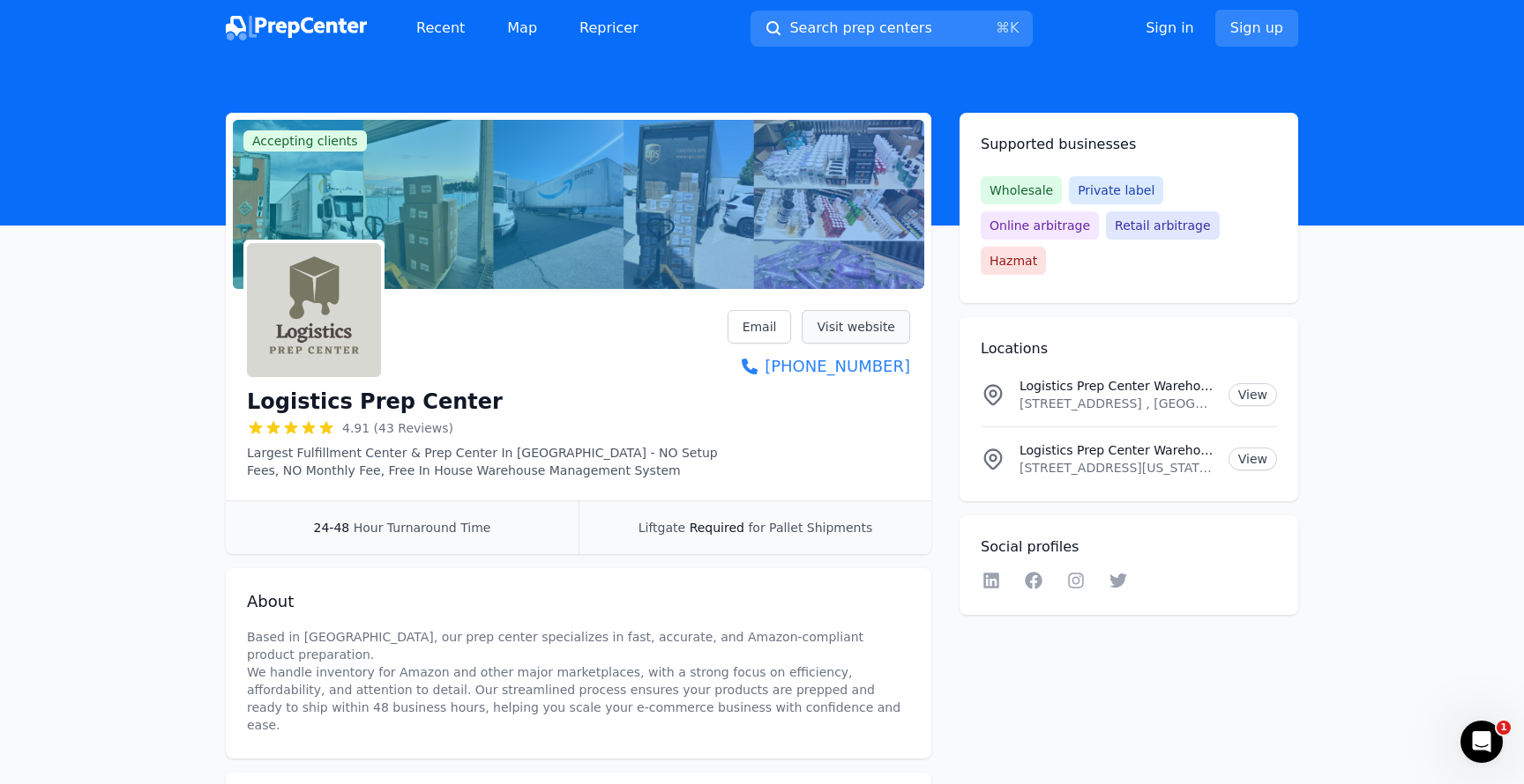
click at [840, 333] on link "Visit website" at bounding box center [855, 327] width 108 height 34
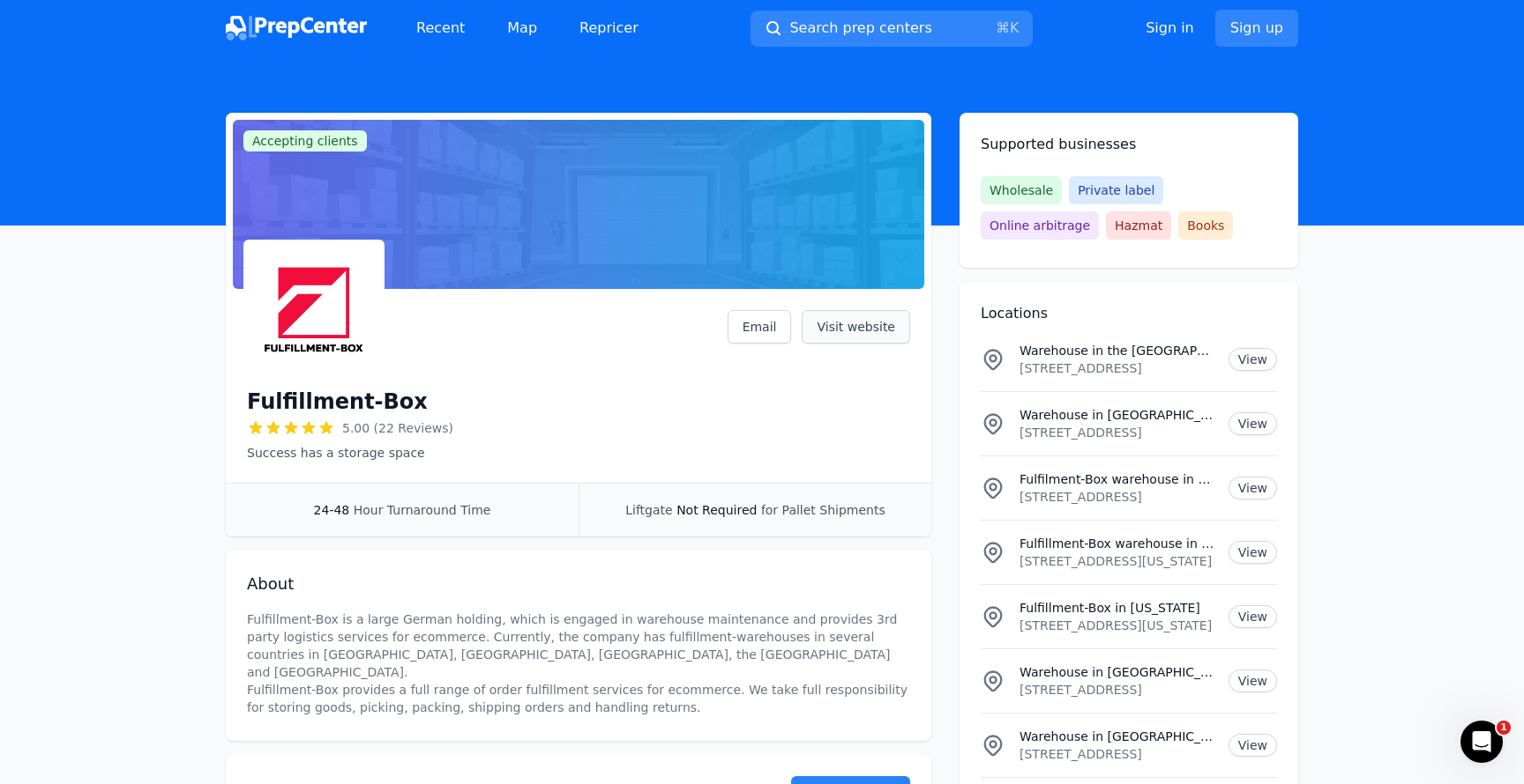
click at [883, 329] on link "Visit website" at bounding box center [855, 327] width 108 height 34
